Goal: Navigation & Orientation: Find specific page/section

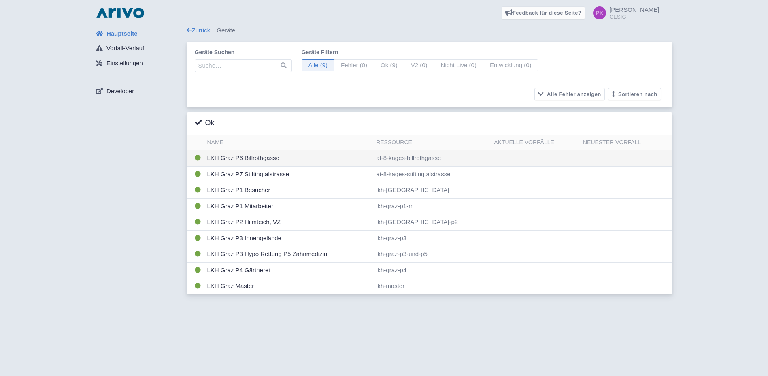
click at [259, 161] on td "LKH Graz P6 Billrothgasse" at bounding box center [288, 158] width 169 height 16
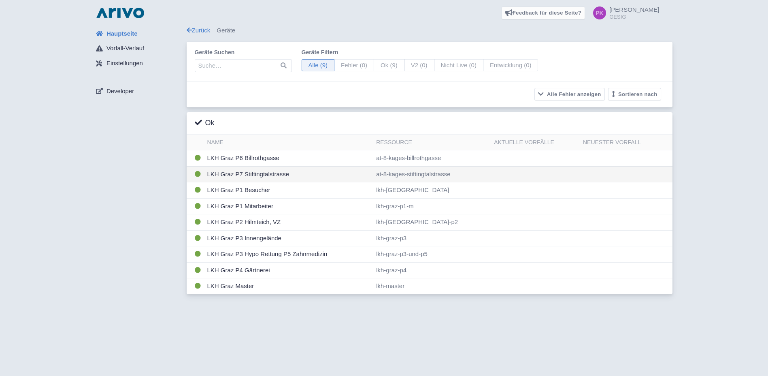
click at [269, 176] on td "LKH Graz P7 Stiftingtalstrasse" at bounding box center [288, 174] width 169 height 16
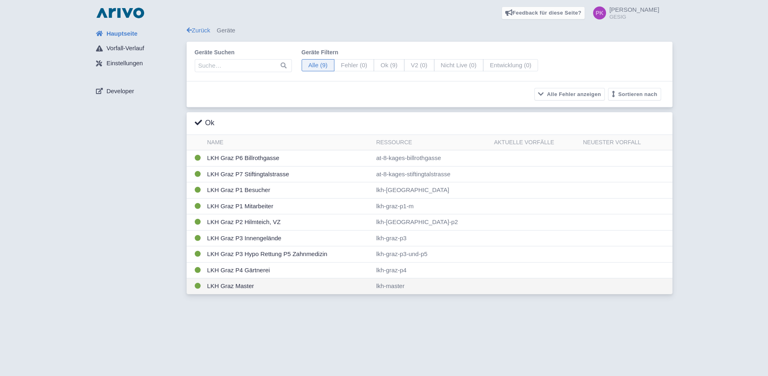
click at [249, 285] on td "LKH Graz Master" at bounding box center [288, 286] width 169 height 16
drag, startPoint x: 125, startPoint y: 167, endPoint x: 104, endPoint y: 23, distance: 146.0
click at [121, 154] on div "Hauptseite Vorfall-Verlauf Einstellungen Developer" at bounding box center [137, 162] width 97 height 273
click at [724, 41] on div "Hauptseite Vorfall-Verlauf Einstellungen Developer Zurück Geräte Geräte suchen …" at bounding box center [383, 162] width 755 height 273
click at [727, 21] on div "Feedback für diese Seite? Screenshot mitsenden Senden Danke für Ihr Feedback Pe…" at bounding box center [383, 13] width 755 height 26
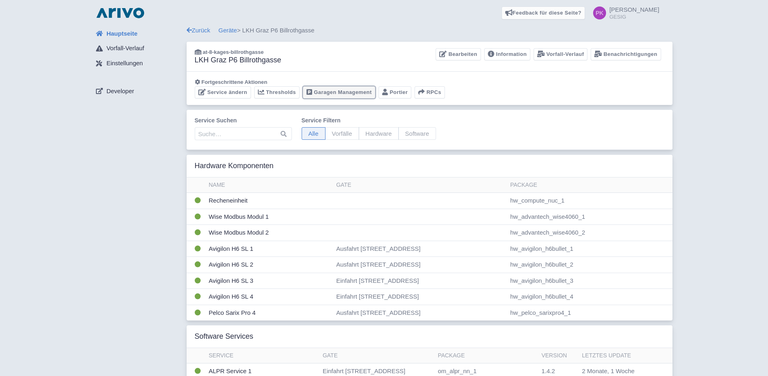
click at [329, 92] on link "Garagen Management" at bounding box center [339, 92] width 72 height 13
click at [393, 93] on link "Portier" at bounding box center [394, 92] width 33 height 13
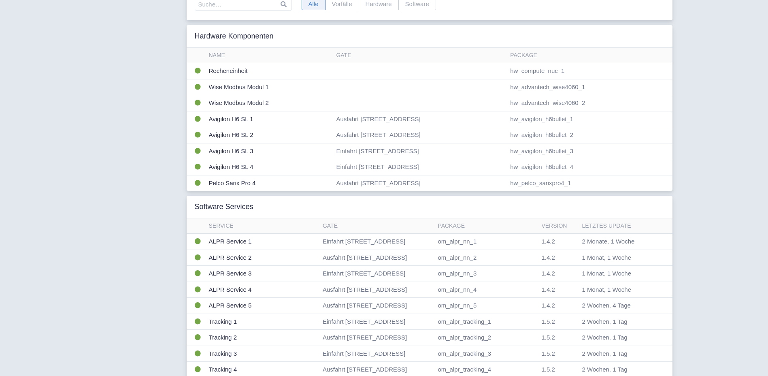
scroll to position [40, 0]
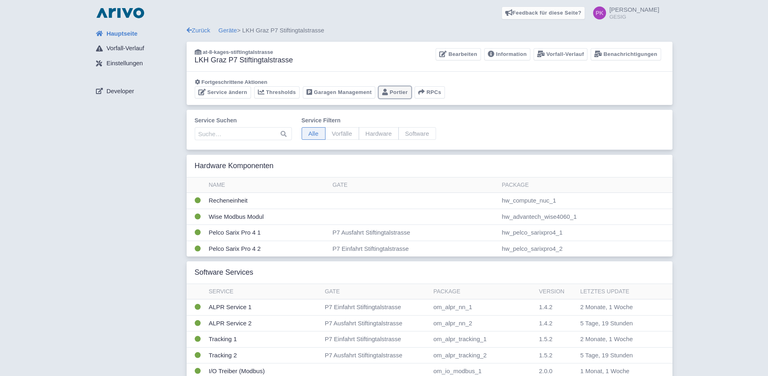
click at [395, 91] on link "Portier" at bounding box center [394, 92] width 33 height 13
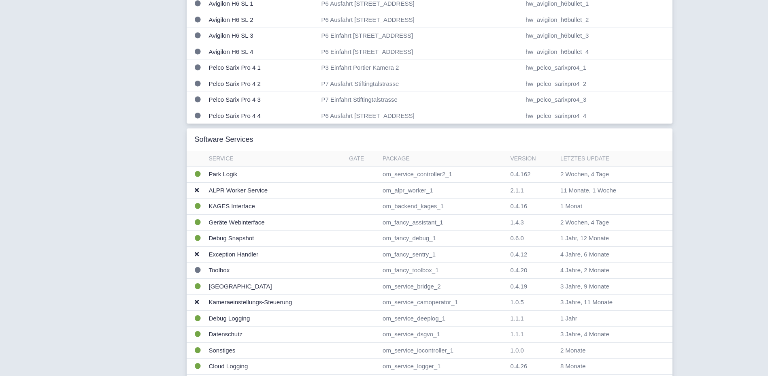
scroll to position [547, 0]
